Goal: Task Accomplishment & Management: Use online tool/utility

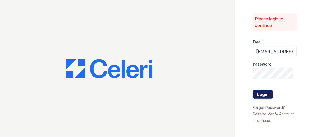
click at [266, 94] on button "Login" at bounding box center [263, 94] width 20 height 9
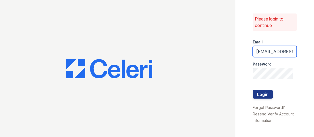
click at [260, 49] on input "renewhowardcrossing@trinity-pm.com" at bounding box center [275, 51] width 44 height 11
drag, startPoint x: 256, startPoint y: 50, endPoint x: 314, endPoint y: 55, distance: 58.0
click at [314, 55] on div "Please login to continue Email renewhowardcrossing@trinity-pm.com Password Logi…" at bounding box center [275, 68] width 79 height 137
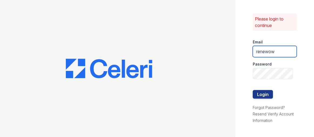
type input "[EMAIL_ADDRESS][DOMAIN_NAME]"
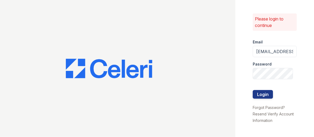
click at [303, 45] on div "Please login to continue Email renewowingsmills@trinity-pm.com Password Login F…" at bounding box center [275, 68] width 79 height 137
click at [263, 94] on button "Login" at bounding box center [263, 94] width 20 height 9
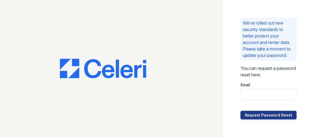
scroll to position [5, 0]
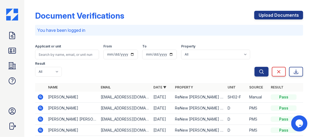
scroll to position [24, 0]
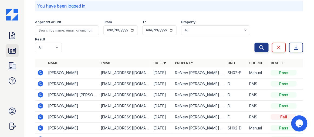
click at [12, 48] on icon at bounding box center [12, 51] width 9 height 9
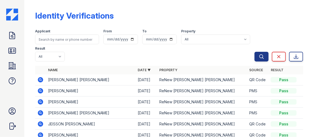
click at [105, 80] on td "[PERSON_NAME] [PERSON_NAME]" at bounding box center [91, 80] width 90 height 11
click at [111, 52] on div "Applicant From To Property All ReNew [PERSON_NAME] [PERSON_NAME] Result All Pas…" at bounding box center [145, 44] width 220 height 35
click at [14, 51] on icon at bounding box center [12, 51] width 9 height 9
click at [12, 51] on icon at bounding box center [12, 51] width 9 height 9
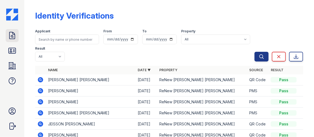
click at [11, 37] on icon at bounding box center [11, 35] width 5 height 7
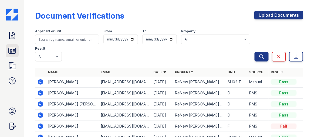
click at [12, 52] on icon at bounding box center [12, 51] width 9 height 9
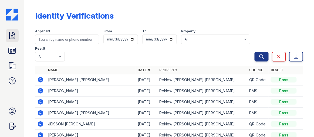
click at [13, 35] on icon at bounding box center [12, 35] width 9 height 9
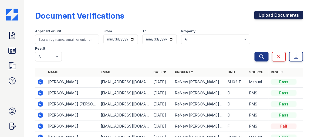
click at [261, 16] on link "Upload Documents" at bounding box center [279, 15] width 49 height 9
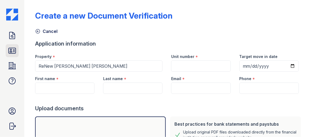
click at [14, 51] on icon at bounding box center [12, 50] width 7 height 5
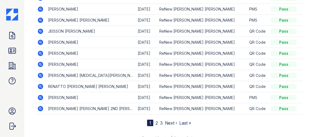
scroll to position [99, 0]
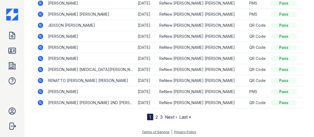
click at [156, 116] on link "2" at bounding box center [157, 117] width 2 height 5
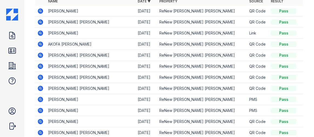
scroll to position [98, 0]
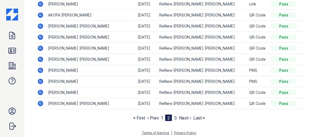
click at [175, 116] on link "3" at bounding box center [175, 117] width 3 height 5
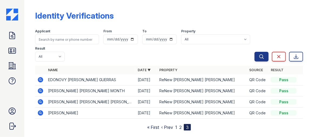
click at [175, 127] on link "1" at bounding box center [176, 127] width 2 height 5
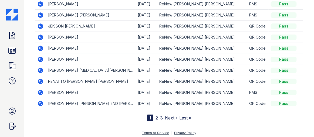
scroll to position [99, 0]
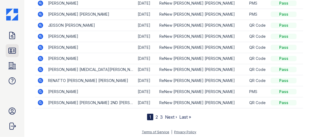
click at [13, 51] on icon at bounding box center [12, 50] width 7 height 5
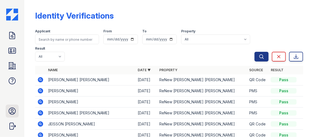
click at [11, 111] on icon at bounding box center [12, 111] width 9 height 9
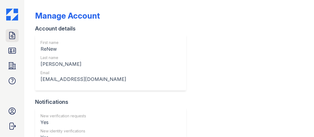
click at [10, 36] on icon at bounding box center [12, 35] width 9 height 9
